Goal: Transaction & Acquisition: Purchase product/service

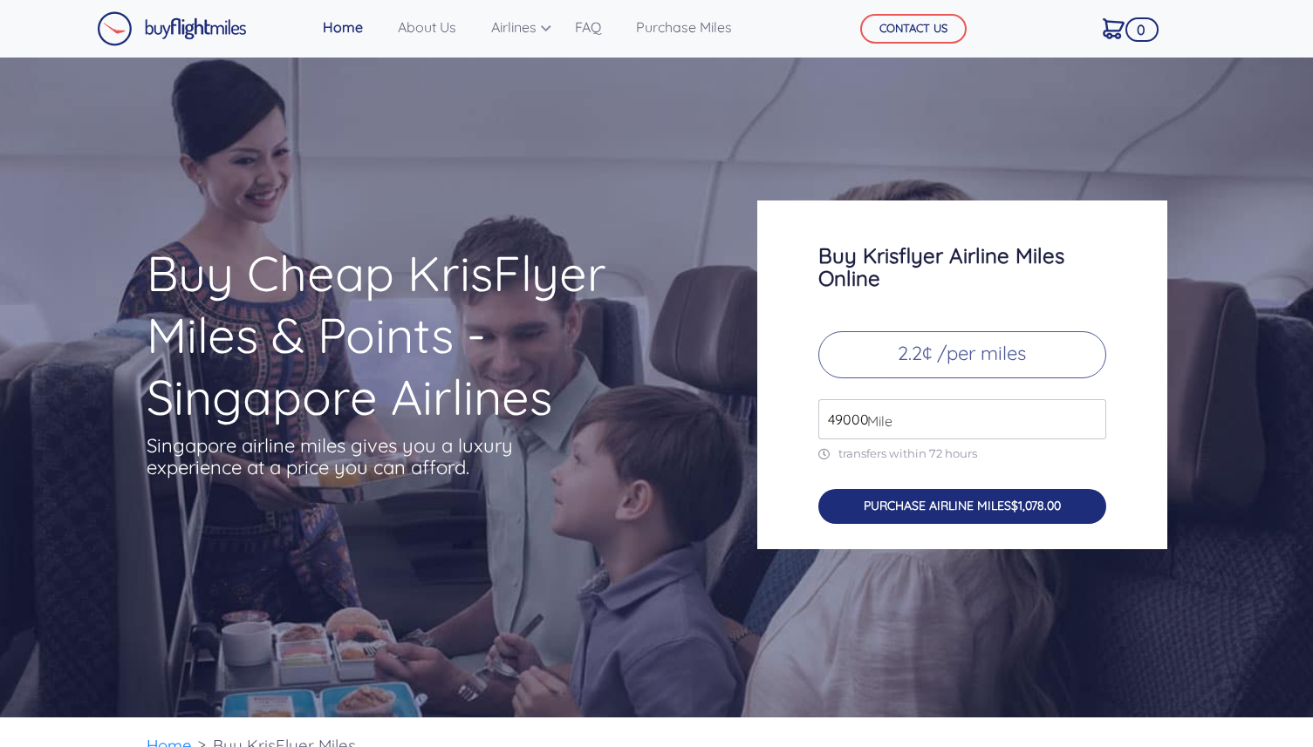
click at [930, 506] on button "PURCHASE AIRLINE MILES $1,078.00" at bounding box center [962, 507] width 288 height 36
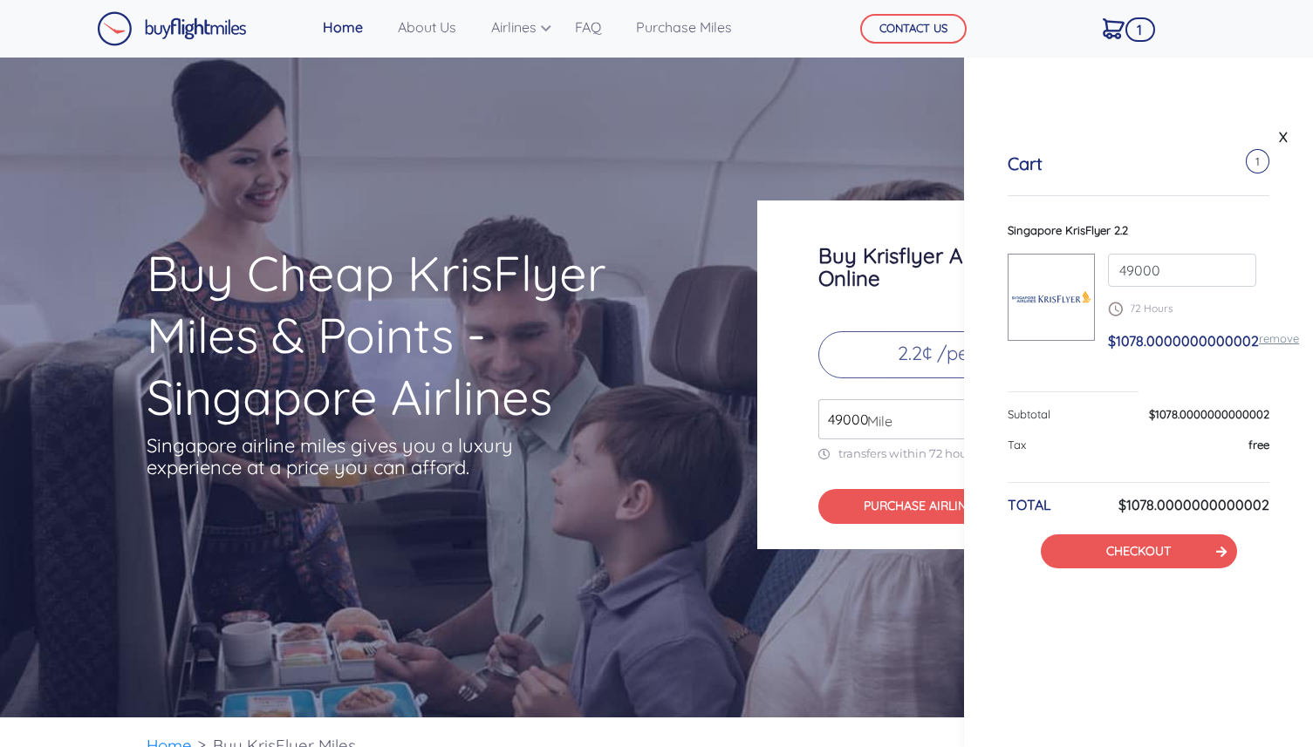
click at [427, 208] on div "Buy Cheap KrisFlyer Miles & Points - Singapore Airlines Singapore airline miles…" at bounding box center [656, 375] width 1047 height 349
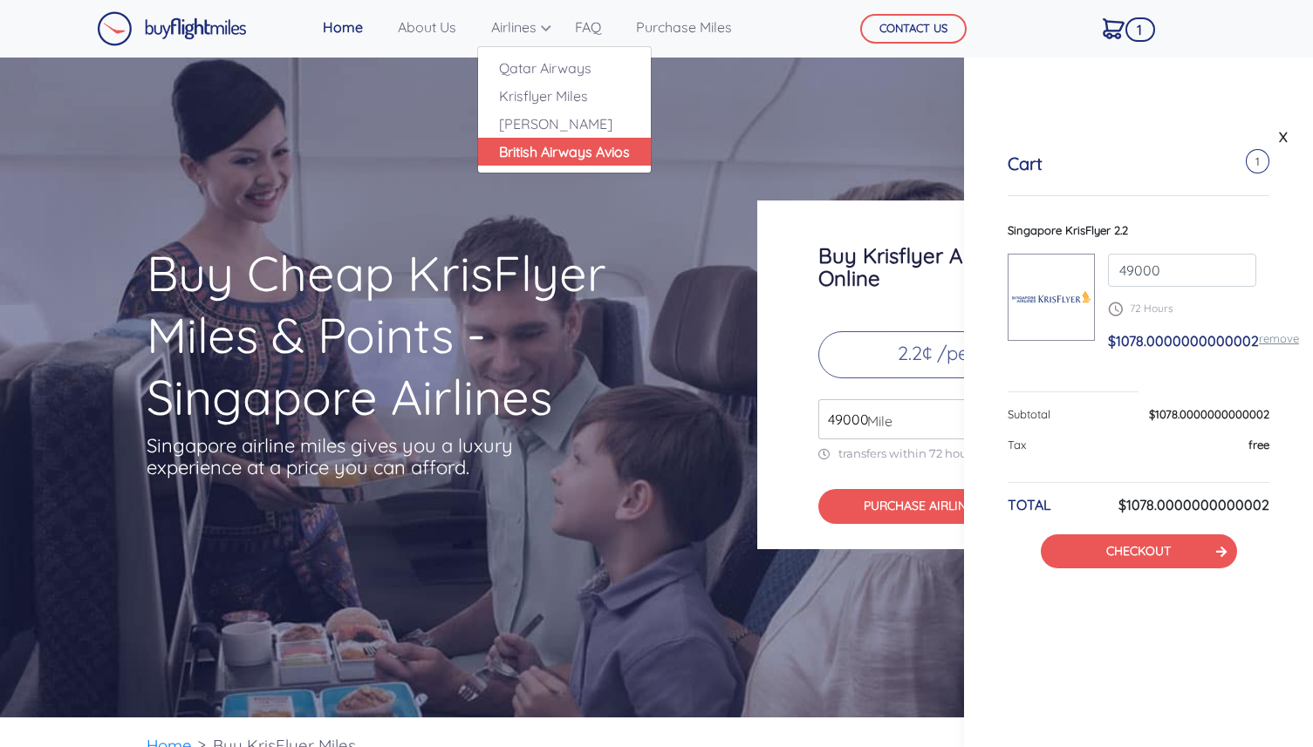
click at [559, 149] on link "British Airways Avios" at bounding box center [564, 152] width 173 height 28
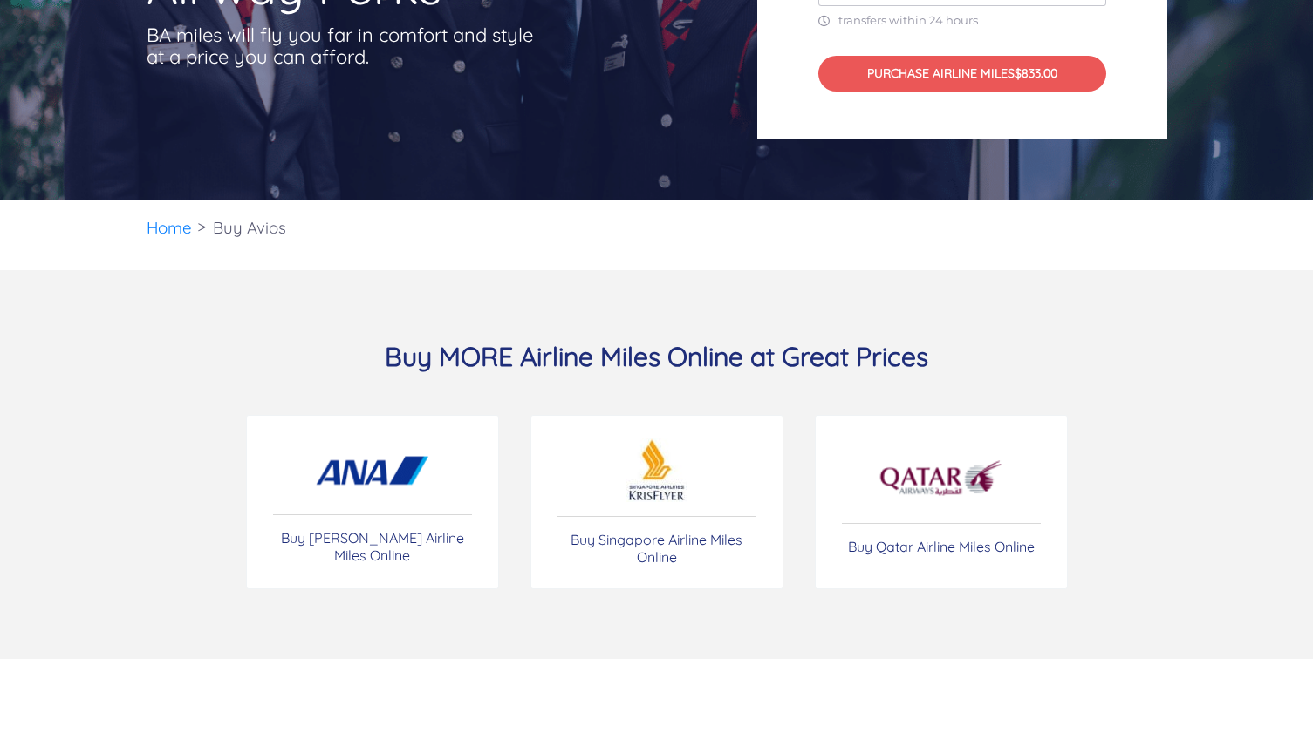
scroll to position [340, 0]
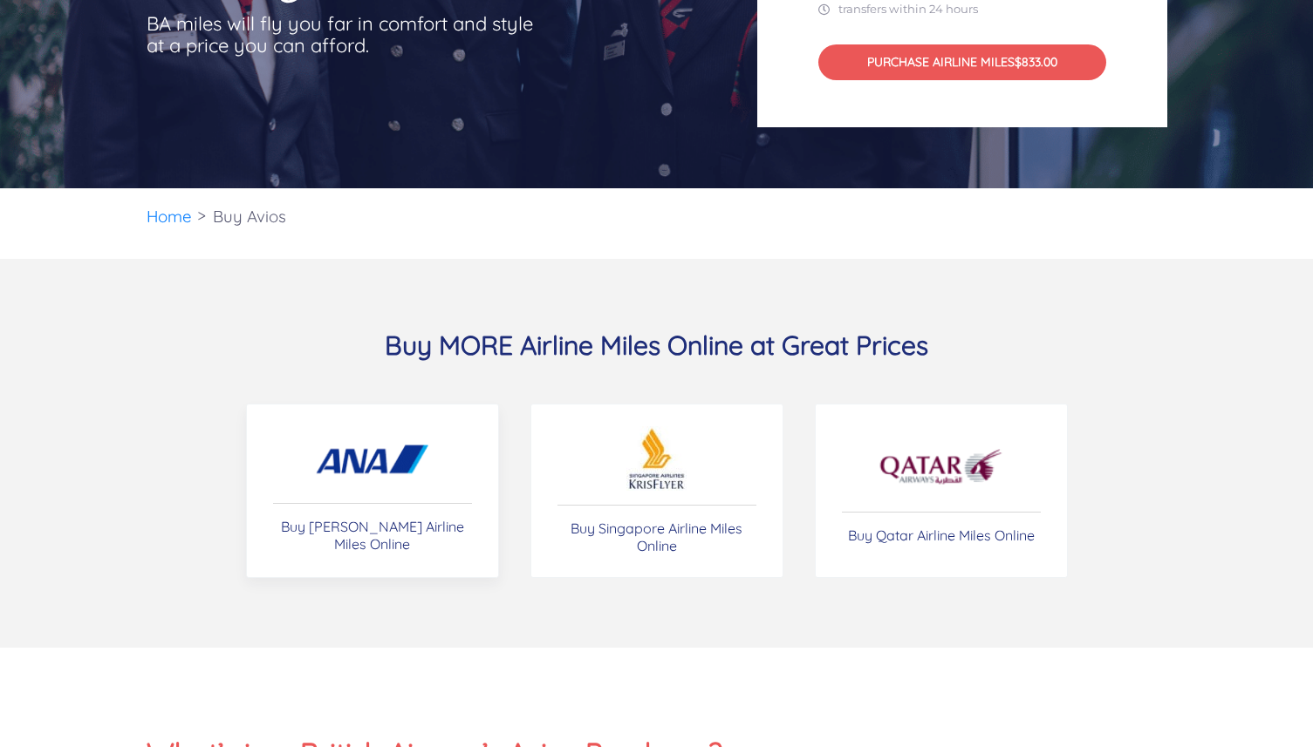
click at [393, 477] on img at bounding box center [372, 458] width 122 height 61
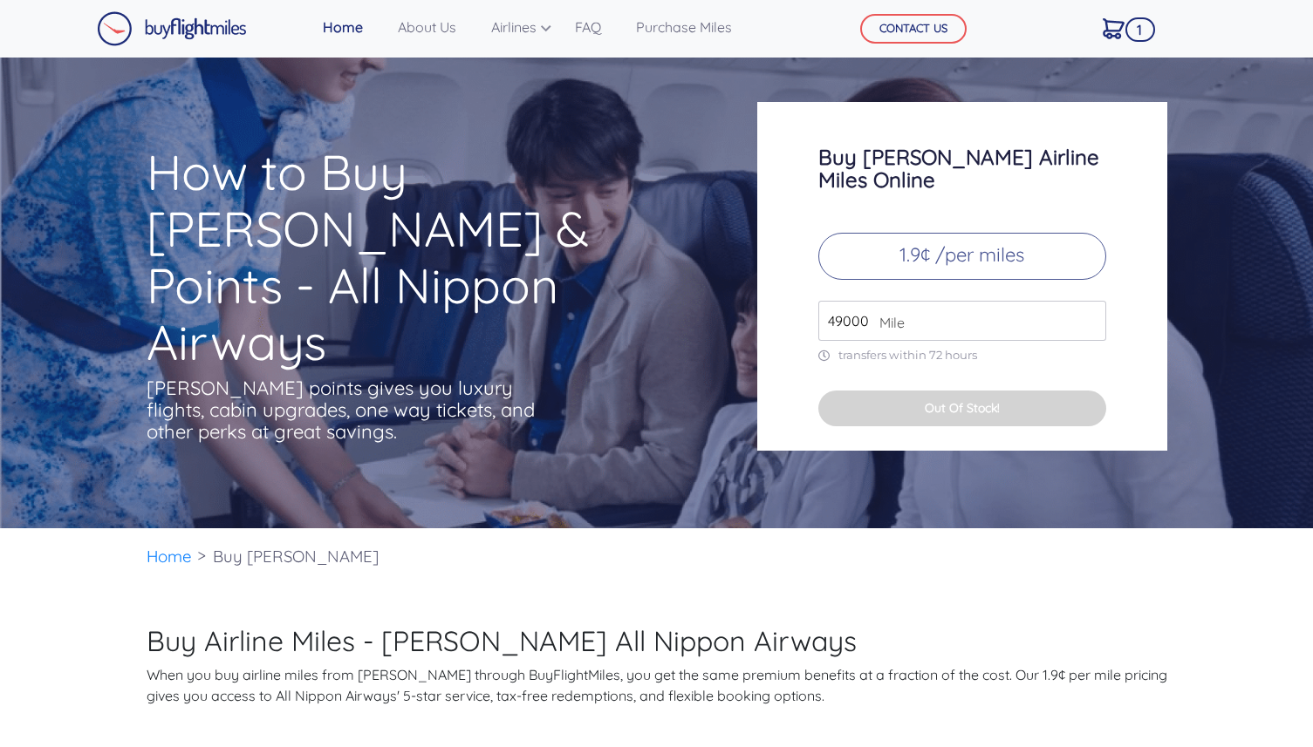
drag, startPoint x: 513, startPoint y: 78, endPoint x: 512, endPoint y: 65, distance: 12.2
click at [513, 74] on div "How to Buy ANA Miles & Points - All Nippon Airways ANA points gives you luxury …" at bounding box center [656, 293] width 1313 height 471
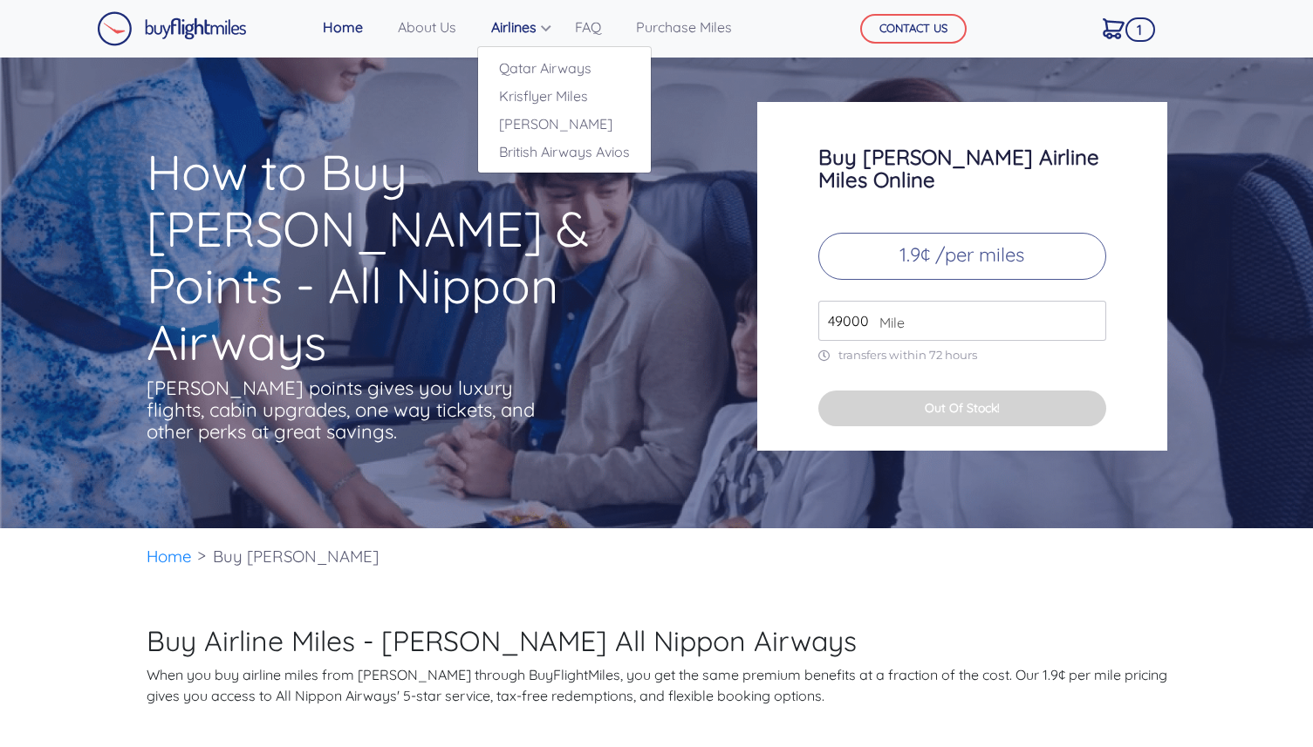
click at [542, 28] on link "Airlines" at bounding box center [515, 27] width 63 height 35
click at [543, 69] on link "Qatar Airways" at bounding box center [564, 68] width 173 height 28
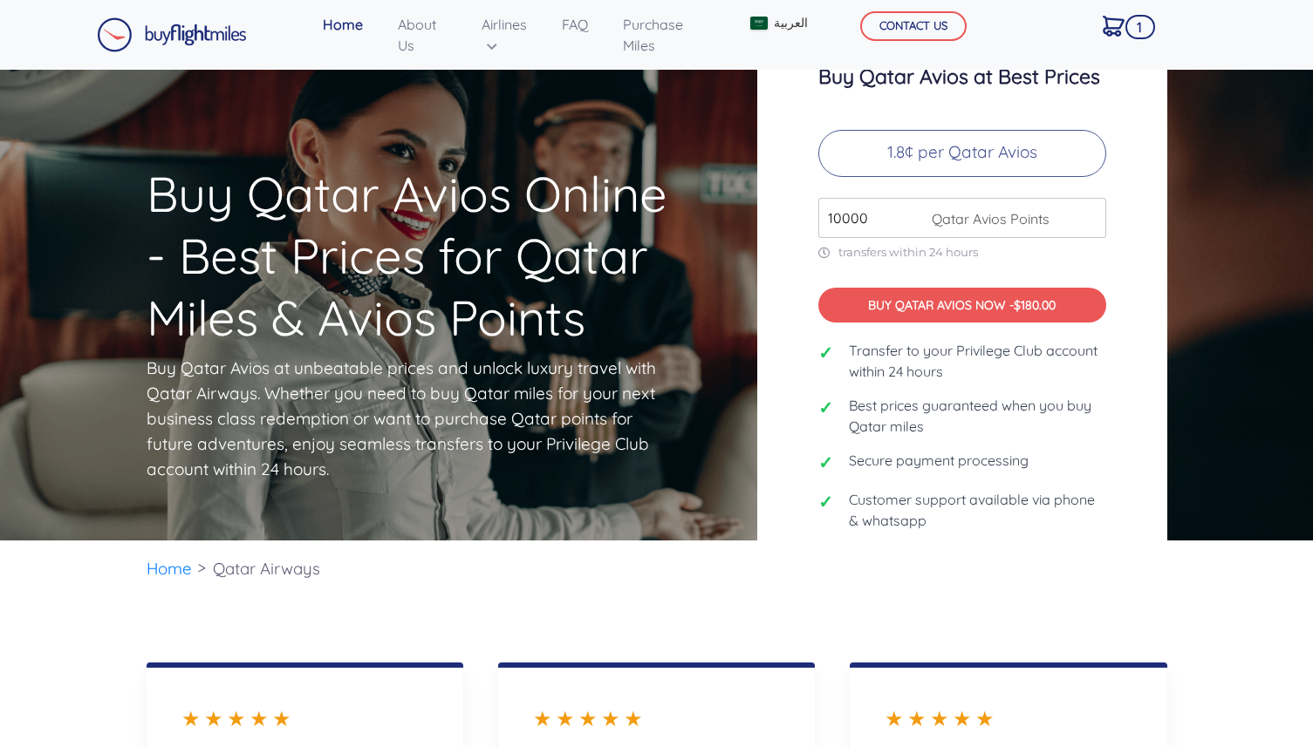
click at [874, 222] on input "10000" at bounding box center [962, 218] width 288 height 40
click at [1091, 225] on input "10000" at bounding box center [962, 218] width 288 height 40
click at [1089, 214] on input "11000" at bounding box center [962, 218] width 288 height 40
click at [1089, 214] on input "12000" at bounding box center [962, 218] width 288 height 40
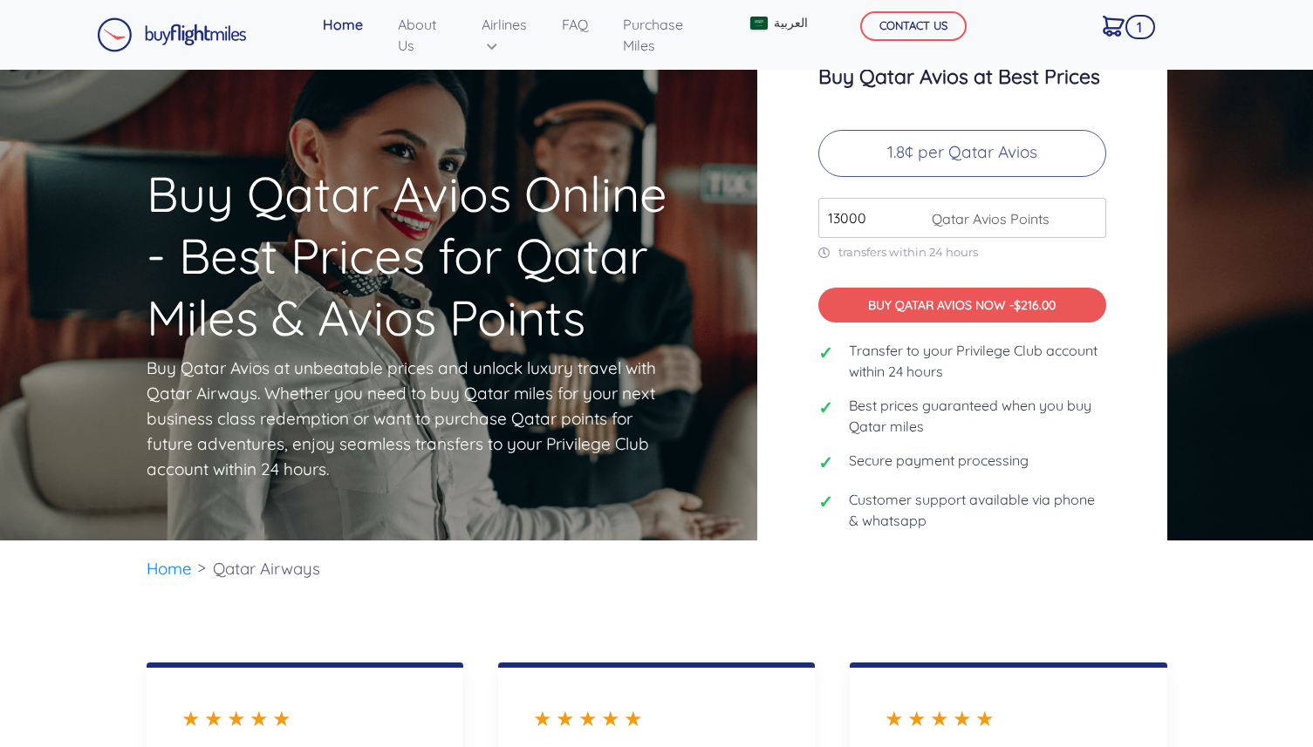
click at [1089, 214] on input "13000" at bounding box center [962, 218] width 288 height 40
click at [1089, 214] on input "14000" at bounding box center [962, 218] width 288 height 40
click at [1089, 214] on input "15000" at bounding box center [962, 218] width 288 height 40
click at [1089, 214] on input "91000" at bounding box center [962, 218] width 288 height 40
click at [1089, 214] on input "92000" at bounding box center [962, 218] width 288 height 40
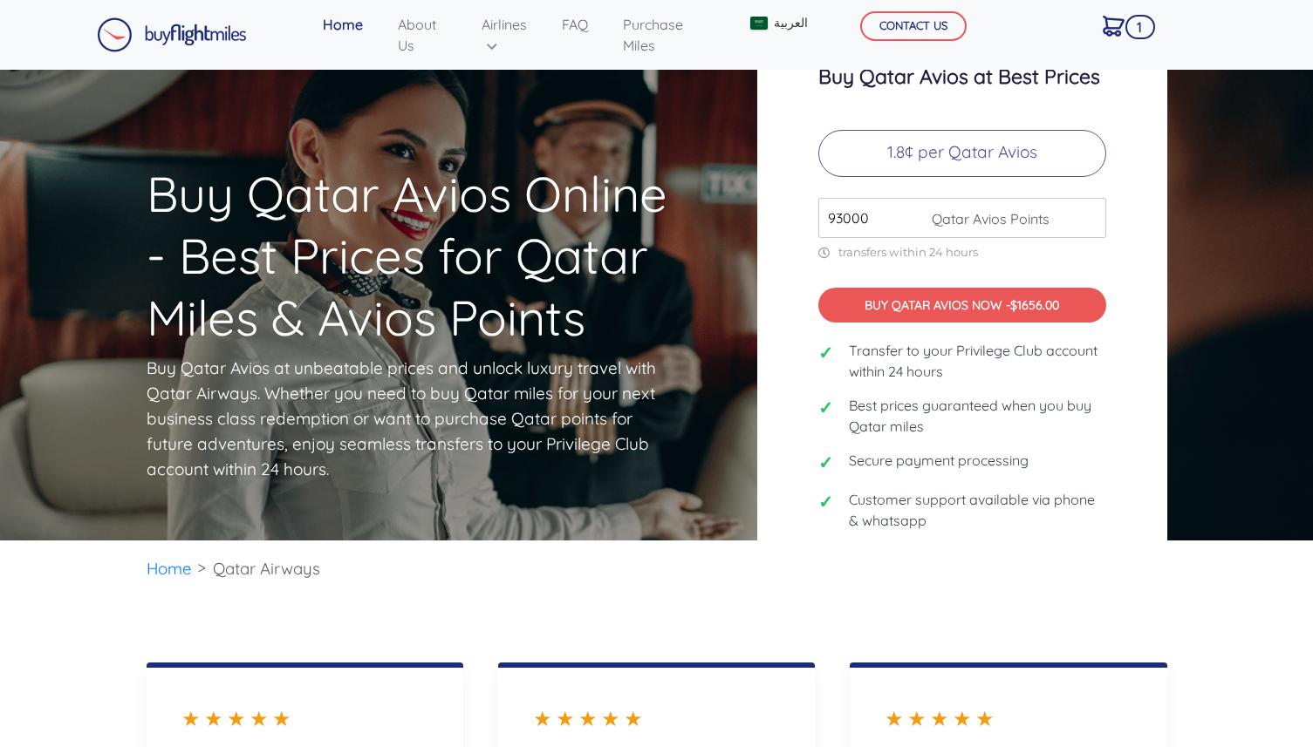
click at [1089, 214] on input "93000" at bounding box center [962, 218] width 288 height 40
click at [1089, 214] on input "94000" at bounding box center [962, 218] width 288 height 40
click at [1089, 214] on input "95000" at bounding box center [962, 218] width 288 height 40
click at [1089, 214] on input "96000" at bounding box center [962, 218] width 288 height 40
click at [1089, 214] on input "97000" at bounding box center [962, 218] width 288 height 40
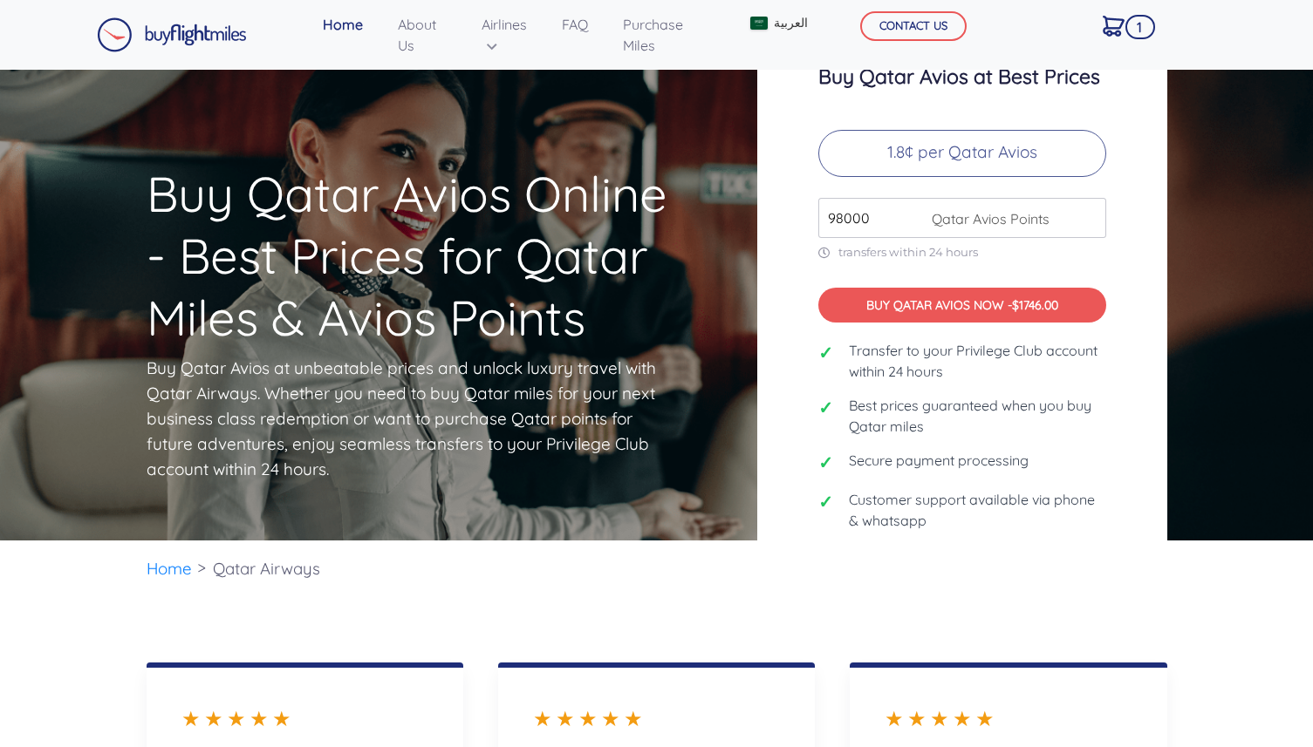
click at [1089, 214] on input "98000" at bounding box center [962, 218] width 288 height 40
click at [1089, 214] on input "99000" at bounding box center [962, 218] width 288 height 40
click at [1089, 214] on input "100000" at bounding box center [962, 218] width 288 height 40
click at [1089, 214] on input "101000" at bounding box center [962, 218] width 288 height 40
click at [1091, 229] on input "101000" at bounding box center [962, 218] width 288 height 40
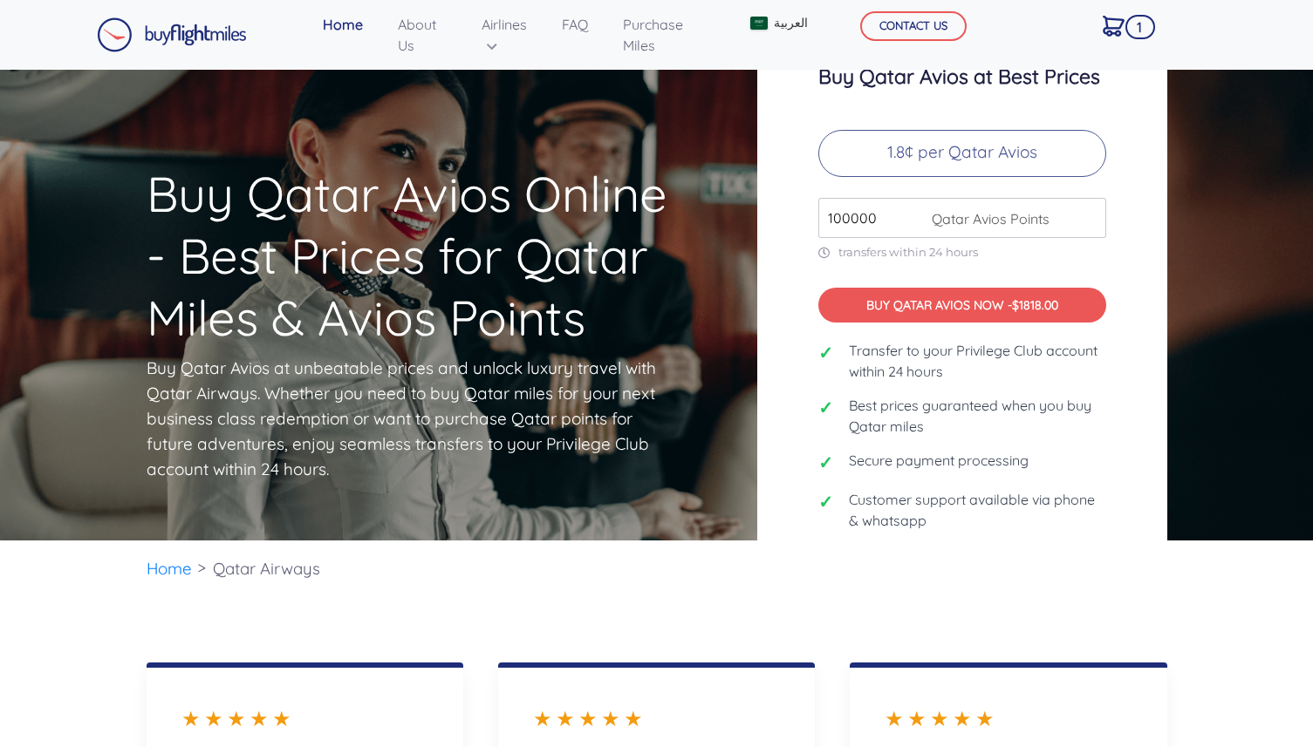
type input "100000"
click at [1093, 224] on input "100000" at bounding box center [962, 218] width 288 height 40
click at [1115, 384] on div "Buy Qatar Avios at Best Prices 1.8¢ per Qatar Avios 100000 Qatar Avios Points t…" at bounding box center [962, 306] width 410 height 568
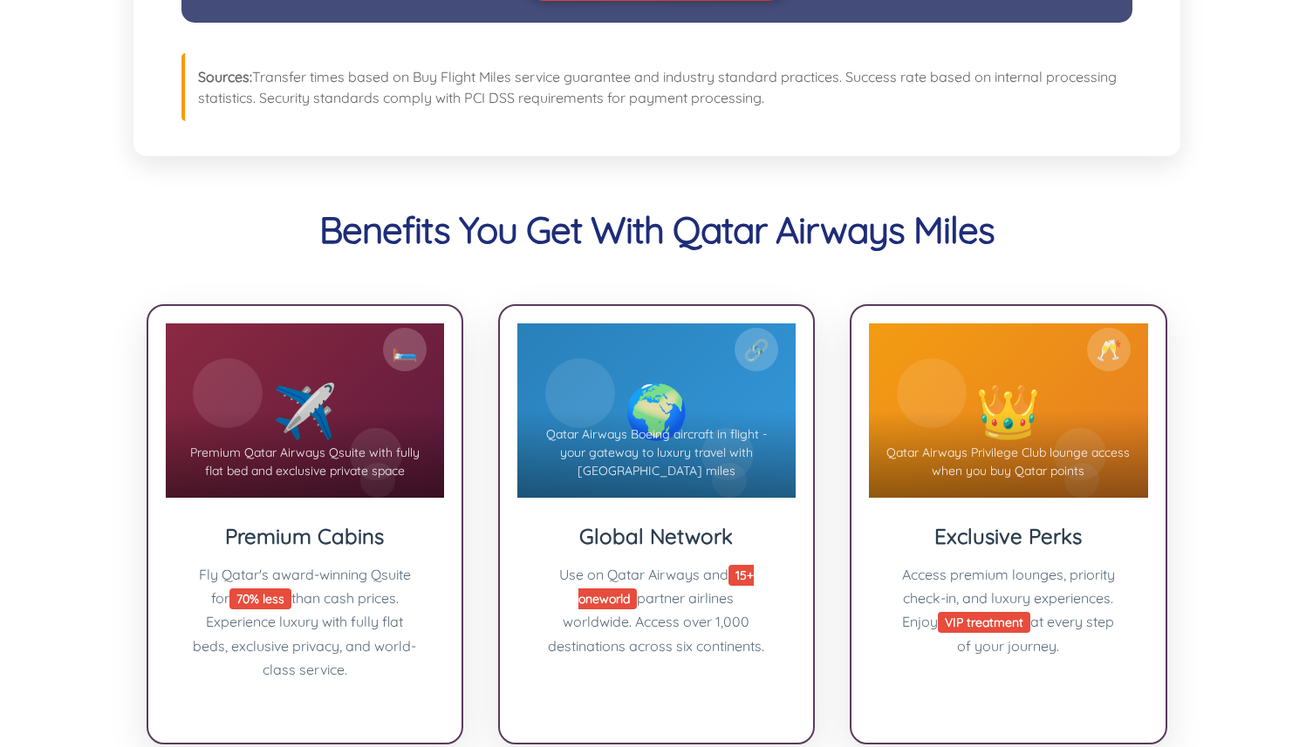
scroll to position [1884, 0]
